Goal: Transaction & Acquisition: Purchase product/service

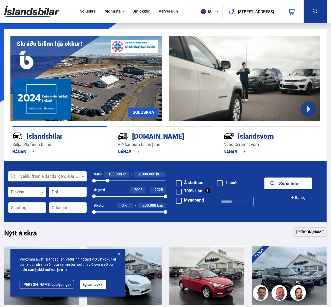
drag, startPoint x: 165, startPoint y: 181, endPoint x: 106, endPoint y: 187, distance: 59.5
click at [107, 187] on div "Verð 100.000 kr. 2.000.000 kr. + 100000 1968106" at bounding box center [129, 179] width 71 height 16
click at [101, 185] on form "Veldu framleiðanda, gerð eða eiginleika 0 Flokkar 0 Drif 0 Verð 100.000 kr. 1.9…" at bounding box center [165, 191] width 322 height 60
drag, startPoint x: 107, startPoint y: 180, endPoint x: 103, endPoint y: 181, distance: 3.7
click at [103, 181] on div at bounding box center [103, 181] width 4 height 4
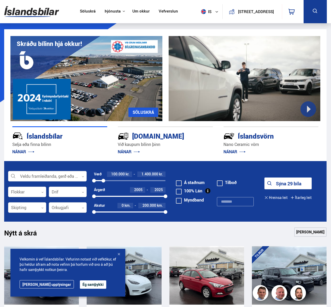
click at [80, 284] on button "Ég samþykki" at bounding box center [93, 284] width 26 height 8
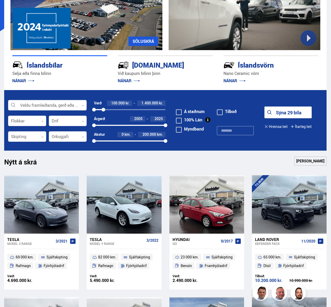
scroll to position [76, 0]
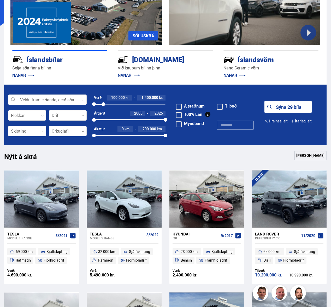
click at [290, 106] on button "Sýna 29 bíla" at bounding box center [287, 107] width 47 height 12
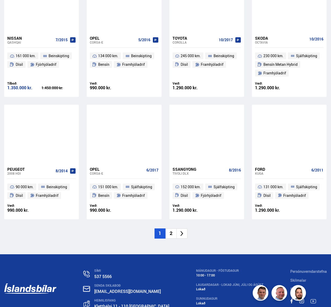
scroll to position [638, 0]
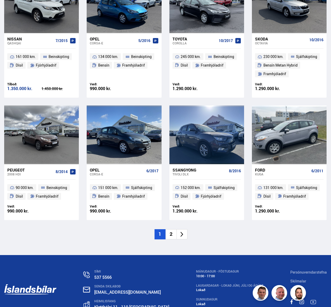
click at [170, 235] on li "2" at bounding box center [170, 234] width 11 height 10
